Goal: Use online tool/utility: Utilize a website feature to perform a specific function

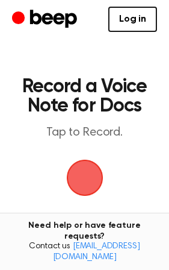
click at [87, 183] on span "button" at bounding box center [85, 178] width 34 height 34
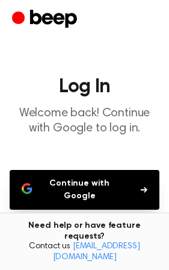
scroll to position [110, 0]
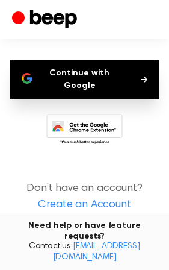
click at [95, 76] on button "Continue with Google" at bounding box center [85, 80] width 150 height 40
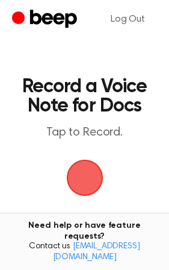
click at [87, 169] on span "button" at bounding box center [84, 178] width 39 height 39
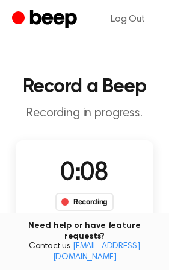
scroll to position [80, 0]
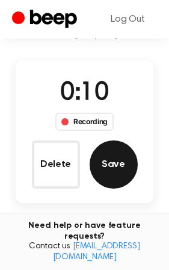
click at [106, 163] on button "Save" at bounding box center [114, 164] width 48 height 48
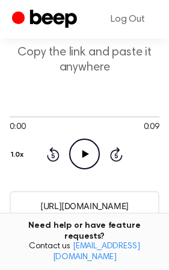
click at [86, 148] on icon "Play Audio" at bounding box center [84, 154] width 31 height 31
click at [85, 154] on icon "Pause Audio" at bounding box center [84, 154] width 31 height 31
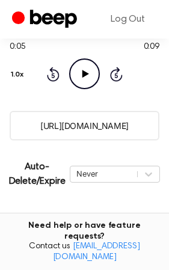
click at [145, 122] on input "https://beep.audio/xIBV5rX" at bounding box center [85, 126] width 150 height 30
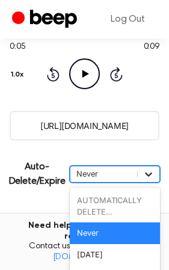
scroll to position [225, 0]
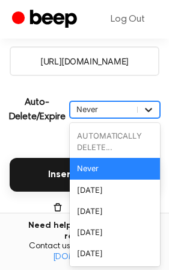
click at [145, 118] on div "option Never focused, 2 of 6. 6 results available. Use Up and Down to choose op…" at bounding box center [115, 109] width 90 height 17
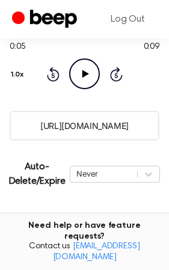
scroll to position [241, 0]
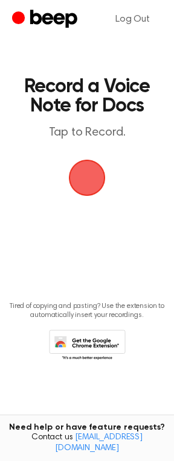
click at [80, 179] on span "button" at bounding box center [86, 177] width 41 height 41
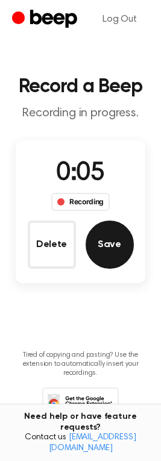
click at [119, 238] on button "Save" at bounding box center [110, 245] width 48 height 48
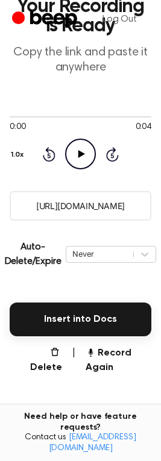
scroll to position [160, 0]
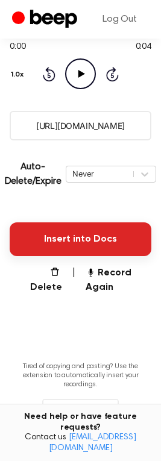
click at [83, 235] on button "Insert into Docs" at bounding box center [81, 239] width 142 height 34
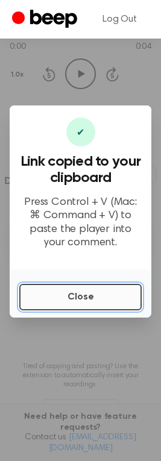
click at [99, 296] on button "Close" at bounding box center [80, 297] width 122 height 27
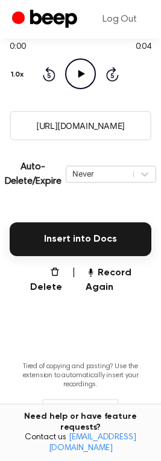
scroll to position [201, 0]
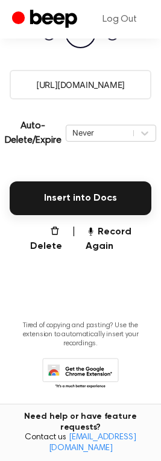
click at [100, 371] on icon at bounding box center [80, 374] width 77 height 33
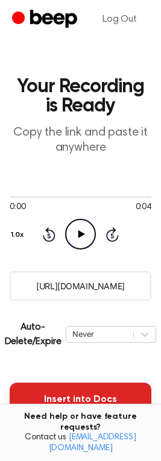
scroll to position [80, 0]
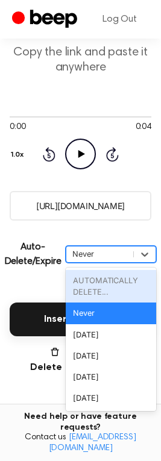
click at [125, 251] on div "Never" at bounding box center [99, 253] width 55 height 11
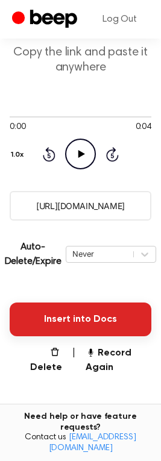
click at [114, 317] on button "Insert into Docs" at bounding box center [81, 320] width 142 height 34
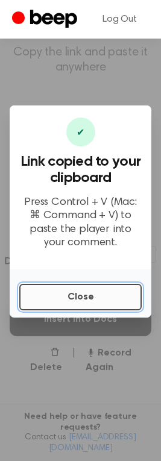
click at [112, 298] on button "Close" at bounding box center [80, 297] width 122 height 27
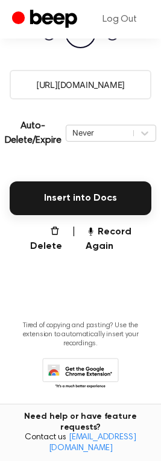
scroll to position [0, 0]
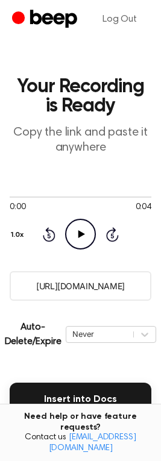
click at [74, 229] on icon "Play Audio" at bounding box center [80, 234] width 31 height 31
click at [83, 232] on icon at bounding box center [80, 234] width 5 height 8
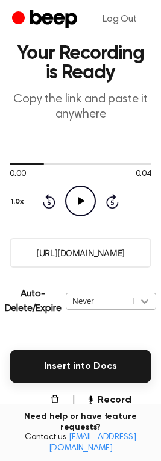
click at [145, 310] on div "Never" at bounding box center [111, 301] width 90 height 17
